Goal: Use online tool/utility: Use online tool/utility

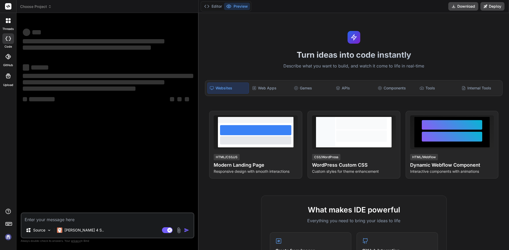
click at [85, 220] on textarea at bounding box center [107, 219] width 172 height 10
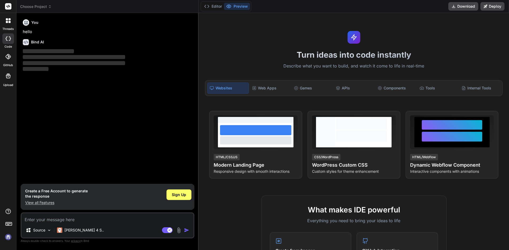
click at [85, 220] on textarea at bounding box center [107, 219] width 172 height 10
type textarea "x"
type textarea "import React from "react"; import { Link } from "react-router-dom"; import logo…"
type textarea "x"
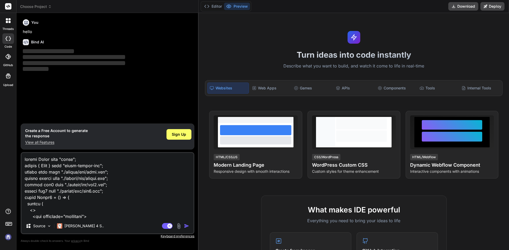
scroll to position [643, 0]
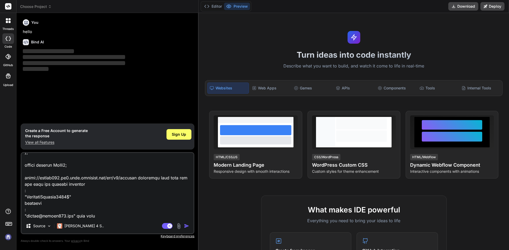
type textarea "import React from "react"; import { Link } from "react-router-dom"; import logo…"
click at [187, 225] on img "button" at bounding box center [186, 226] width 5 height 5
click at [184, 225] on div "Agent Mode. When this toggle is activated, AI automatically makes decisions, re…" at bounding box center [176, 226] width 30 height 6
click at [7, 23] on div at bounding box center [8, 20] width 11 height 11
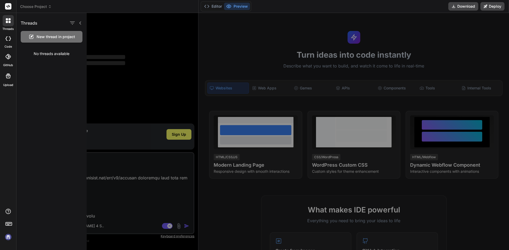
click at [11, 39] on div at bounding box center [8, 38] width 12 height 11
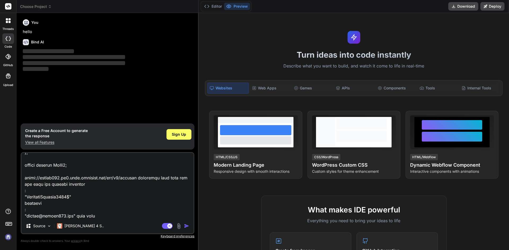
click at [186, 225] on img "button" at bounding box center [186, 226] width 5 height 5
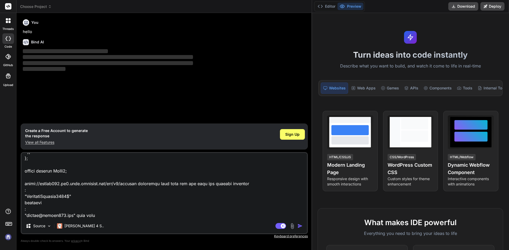
type textarea "x"
drag, startPoint x: 198, startPoint y: 19, endPoint x: 447, endPoint y: 38, distance: 250.0
click at [456, 35] on div "threads code GitHub Upload Choose Project Created with Pixso. Bind AI Web Searc…" at bounding box center [254, 125] width 509 height 250
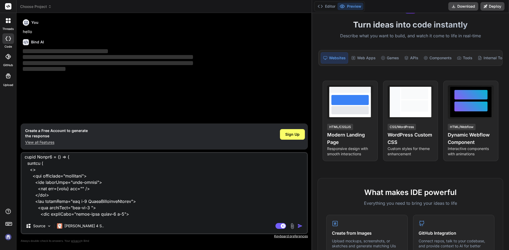
scroll to position [0, 0]
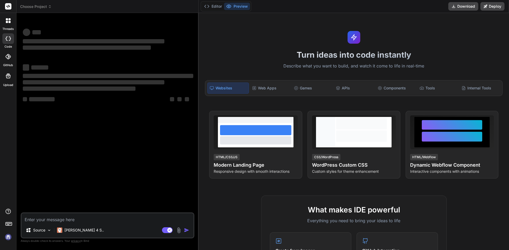
type textarea "x"
click at [110, 221] on textarea at bounding box center [107, 219] width 172 height 10
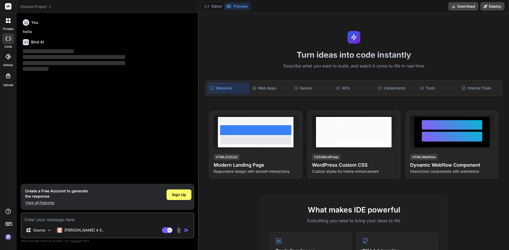
type textarea "x"
type textarea "import React from "react"; import { Link } from "react-router-dom"; import logo…"
type textarea "x"
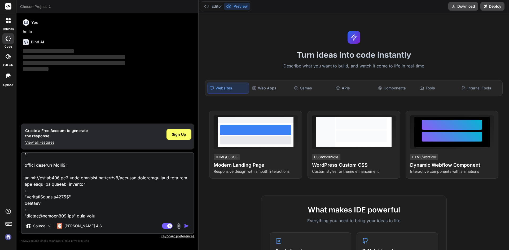
type textarea "import React from "react"; import { Link } from "react-router-dom"; import logo…"
click at [188, 226] on img "button" at bounding box center [186, 226] width 5 height 5
click at [187, 226] on img "button" at bounding box center [186, 226] width 5 height 5
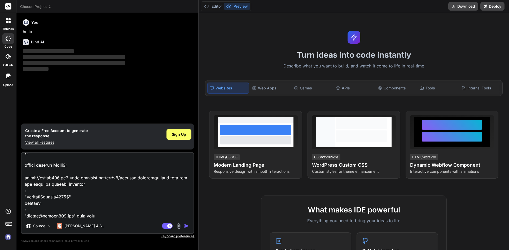
click at [187, 226] on img "button" at bounding box center [186, 226] width 5 height 5
click at [186, 226] on img "button" at bounding box center [186, 226] width 5 height 5
